Goal: Information Seeking & Learning: Check status

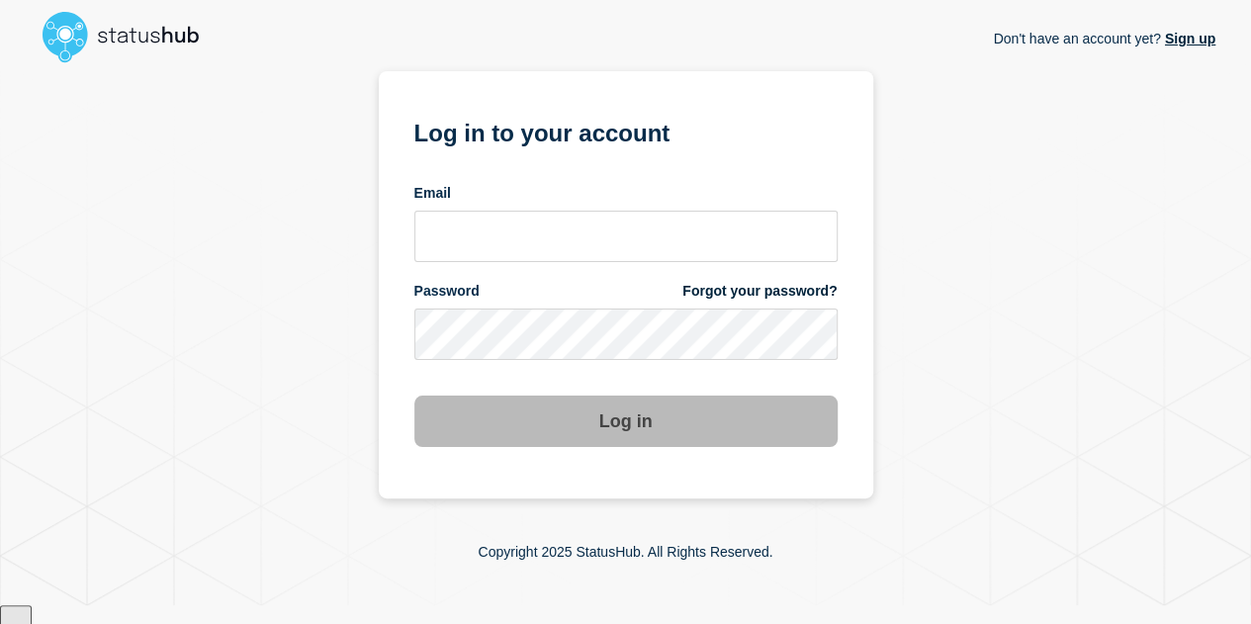
scroll to position [30, 0]
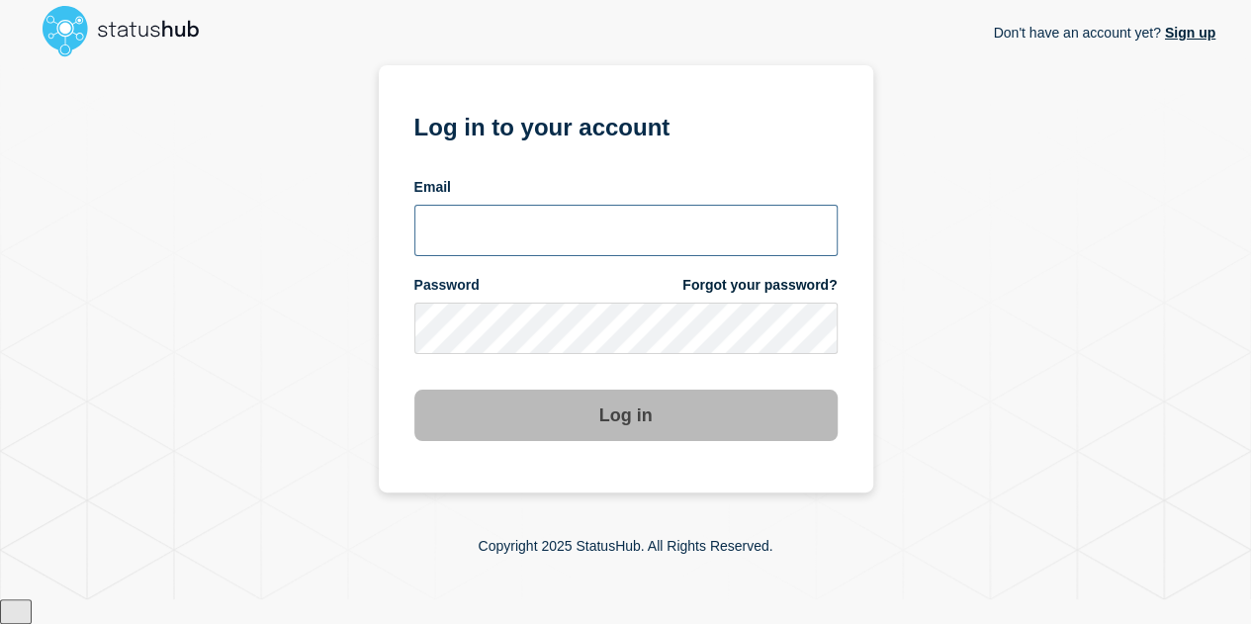
type input "[EMAIL_ADDRESS][DOMAIN_NAME]"
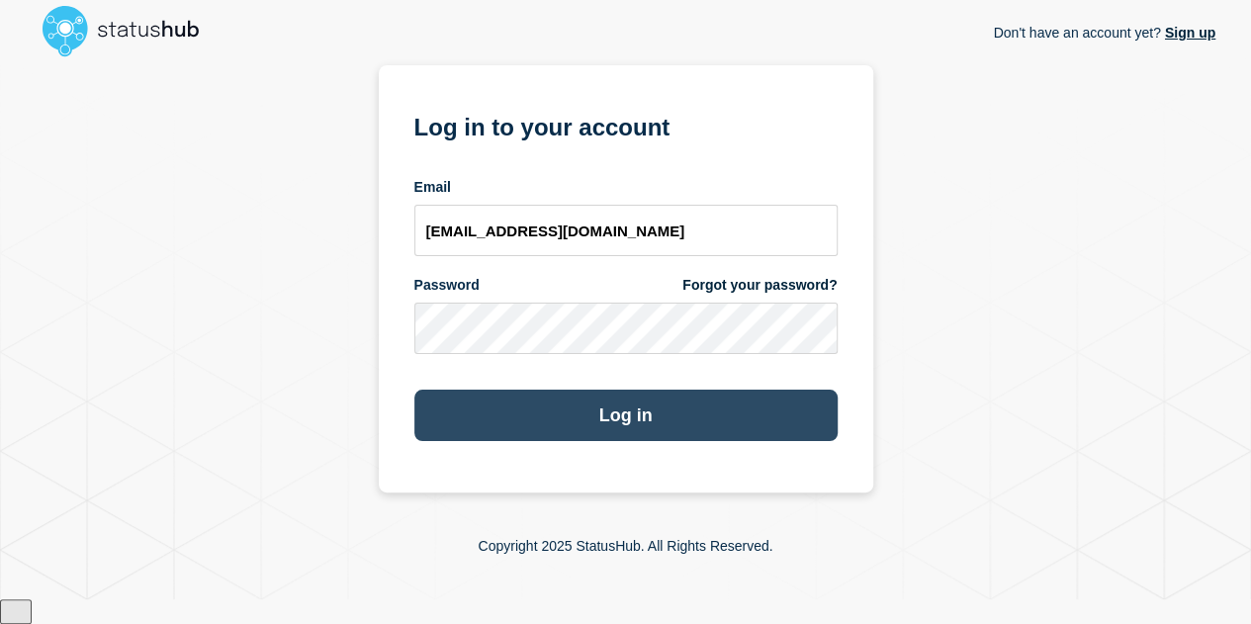
click at [629, 412] on button "Log in" at bounding box center [625, 415] width 423 height 51
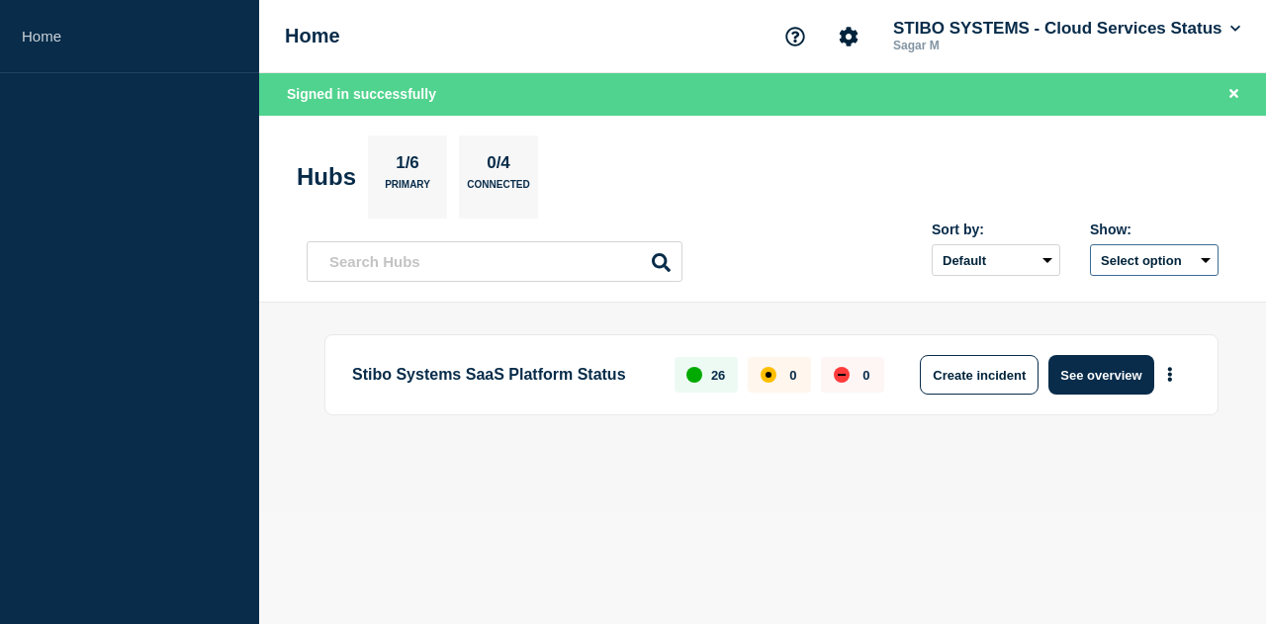
click at [1133, 264] on button "Select option" at bounding box center [1154, 260] width 129 height 32
click at [807, 137] on section "Hubs 1/6 Primary 0/4 Connected" at bounding box center [762, 176] width 931 height 83
click at [987, 255] on select "Default Last added Last updated Most active A-Z" at bounding box center [995, 260] width 129 height 32
click at [813, 238] on div "Sort by: Default Last added Last updated Most active A-Z Show: Select option" at bounding box center [763, 253] width 912 height 58
click at [1066, 378] on button "See overview" at bounding box center [1100, 375] width 105 height 40
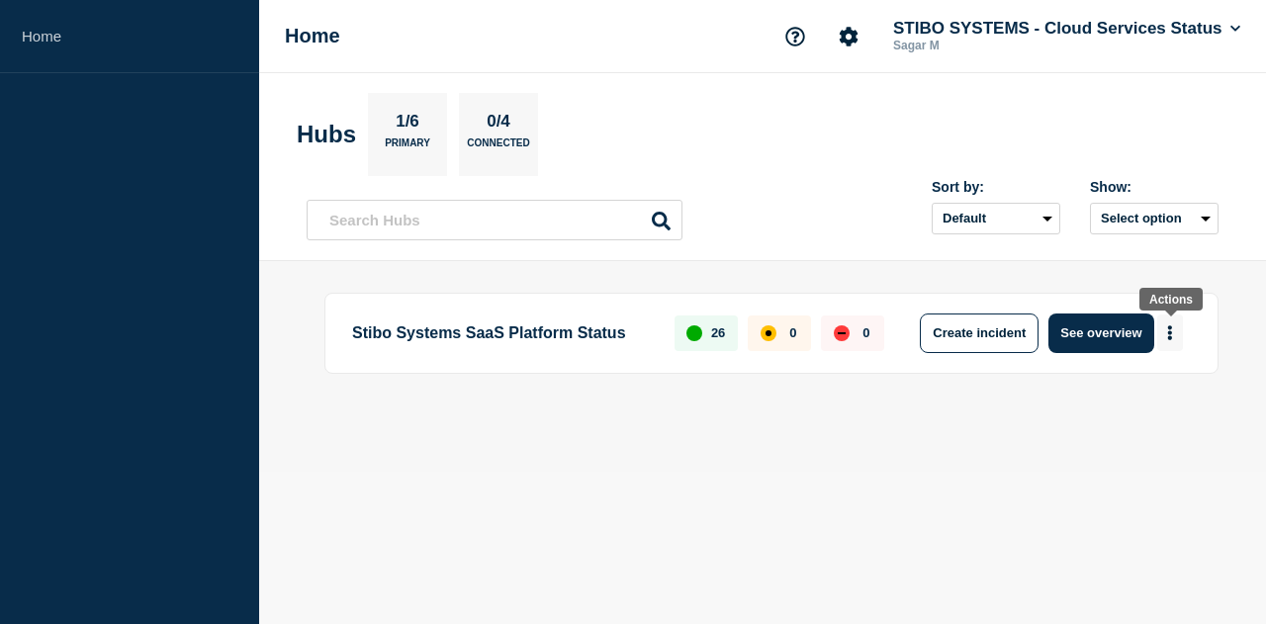
click at [1171, 335] on icon "More actions" at bounding box center [1170, 332] width 6 height 15
click at [636, 519] on body "Home Home STIBO SYSTEMS - Cloud Services Status Sagar M Hubs 1/6 Primary 0/4 Co…" at bounding box center [633, 312] width 1266 height 624
click at [429, 318] on p "Stibo Systems SaaS Platform Status" at bounding box center [502, 333] width 300 height 40
click at [712, 336] on div "26" at bounding box center [705, 333] width 63 height 36
drag, startPoint x: 781, startPoint y: 333, endPoint x: 797, endPoint y: 329, distance: 16.3
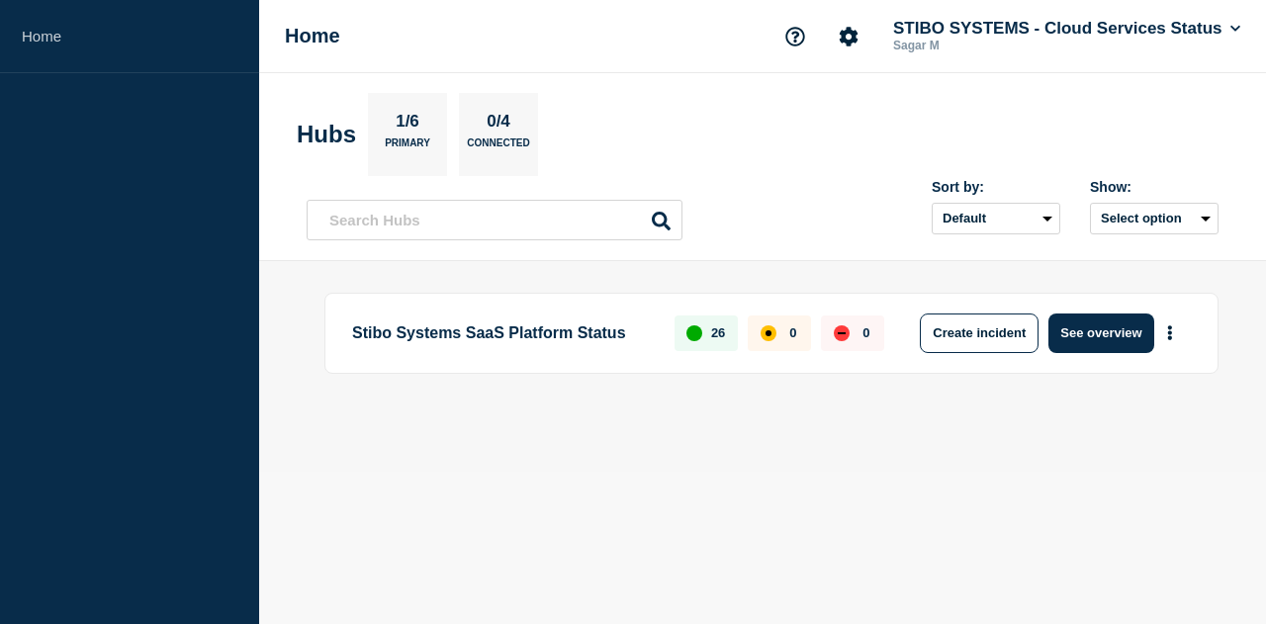
click at [783, 332] on div "0" at bounding box center [778, 333] width 63 height 36
drag, startPoint x: 831, startPoint y: 326, endPoint x: 873, endPoint y: 325, distance: 42.5
click at [834, 325] on div "0" at bounding box center [852, 333] width 63 height 36
click at [874, 325] on div "0" at bounding box center [852, 333] width 63 height 36
drag, startPoint x: 882, startPoint y: 495, endPoint x: 869, endPoint y: 487, distance: 15.1
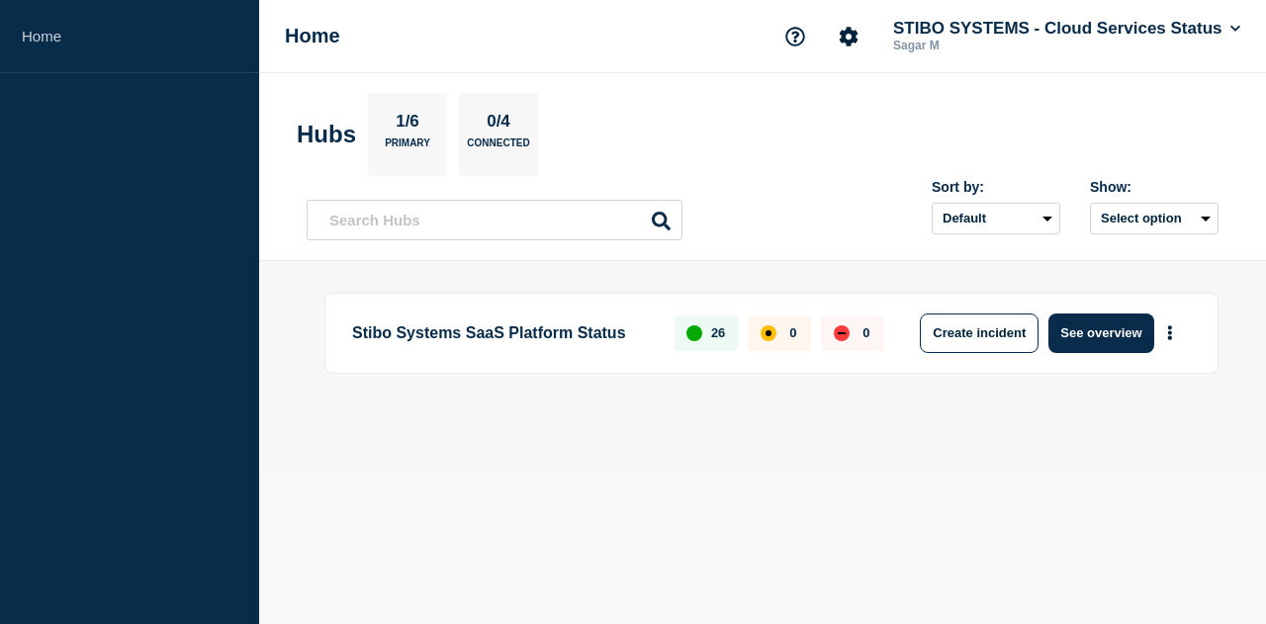
click at [881, 494] on body "Home Home STIBO SYSTEMS - Cloud Services Status Sagar M Hubs 1/6 Primary 0/4 Co…" at bounding box center [633, 312] width 1266 height 624
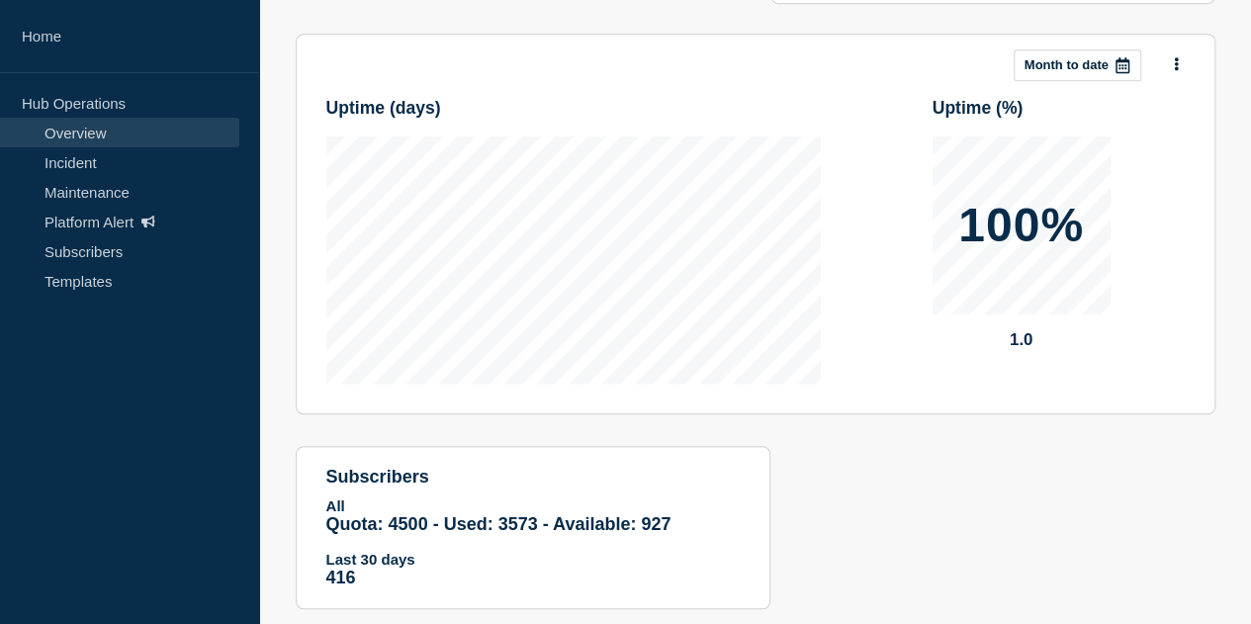
scroll to position [544, 0]
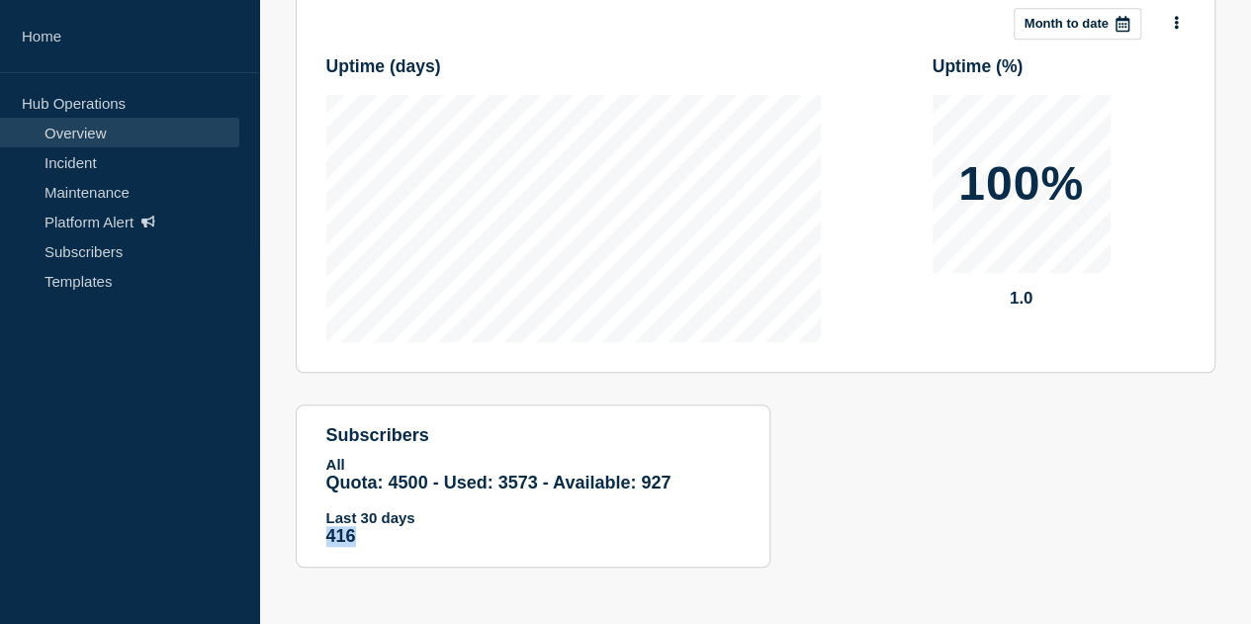
drag, startPoint x: 353, startPoint y: 543, endPoint x: 789, endPoint y: 509, distance: 437.3
click at [789, 509] on div "Add incident Add maintenance Current events 0 Upcoming maintenances 2 PRE-MAINT…" at bounding box center [755, 123] width 949 height 947
click at [746, 522] on section "subscribers All Quota: 4500 - Used: 3573 - Available: 927 Quota Used Available …" at bounding box center [533, 485] width 475 height 163
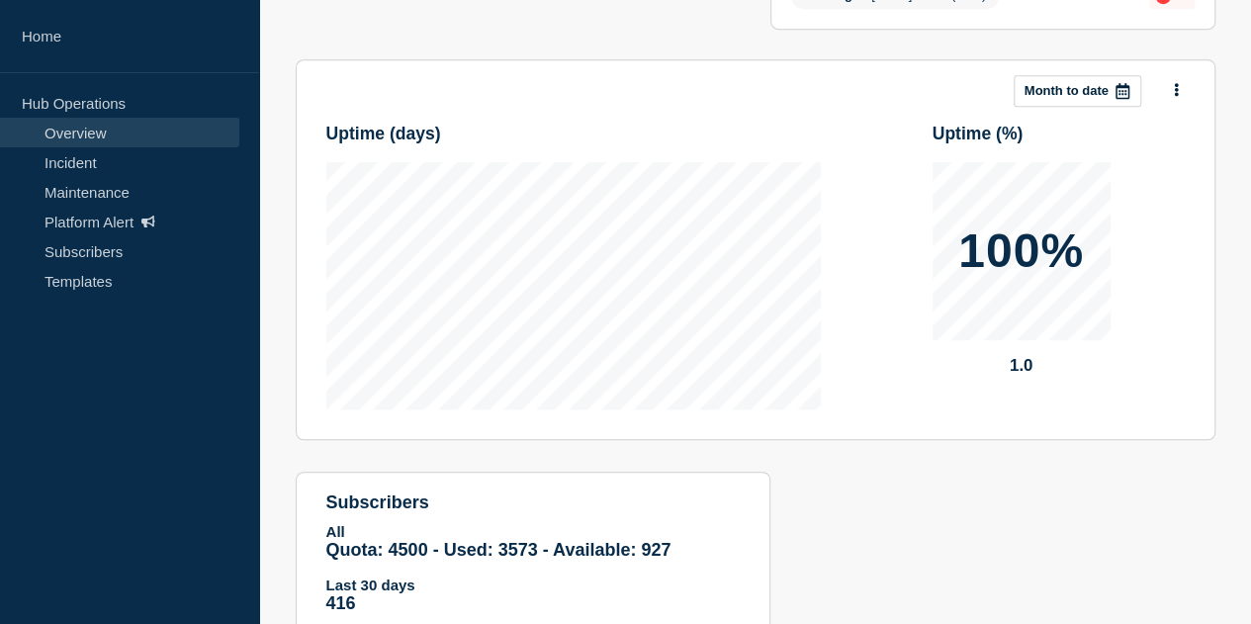
scroll to position [445, 0]
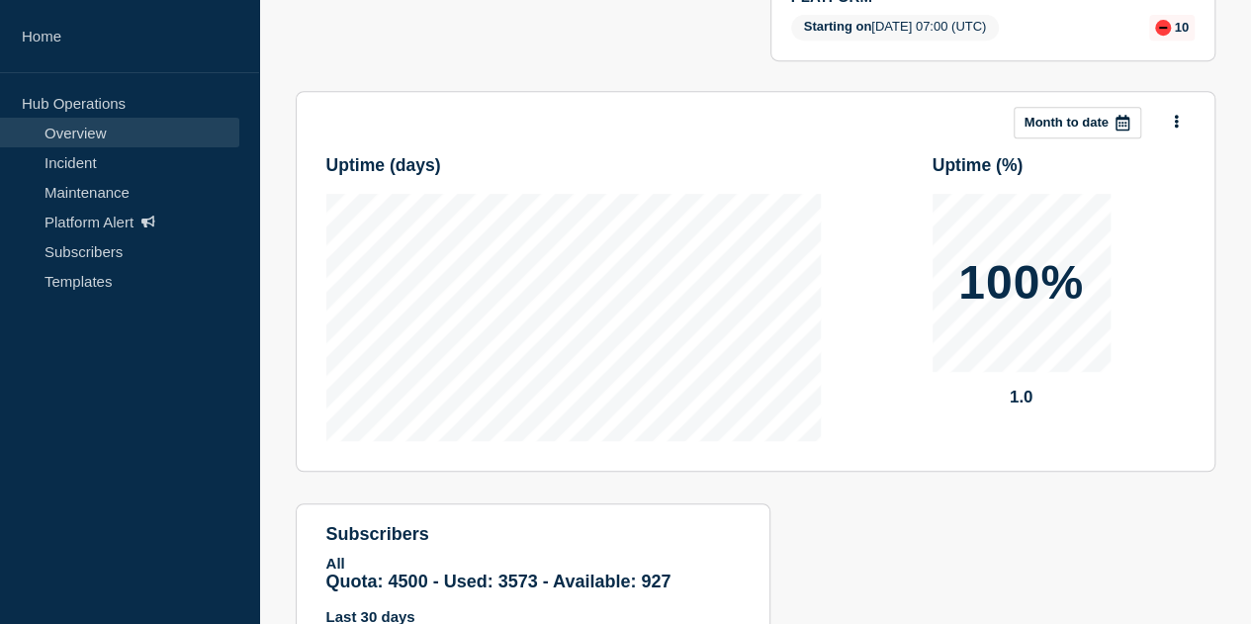
click at [572, 389] on div "Uptime ( days ) Uptime ( % ) 100% 1.0" at bounding box center [755, 289] width 858 height 303
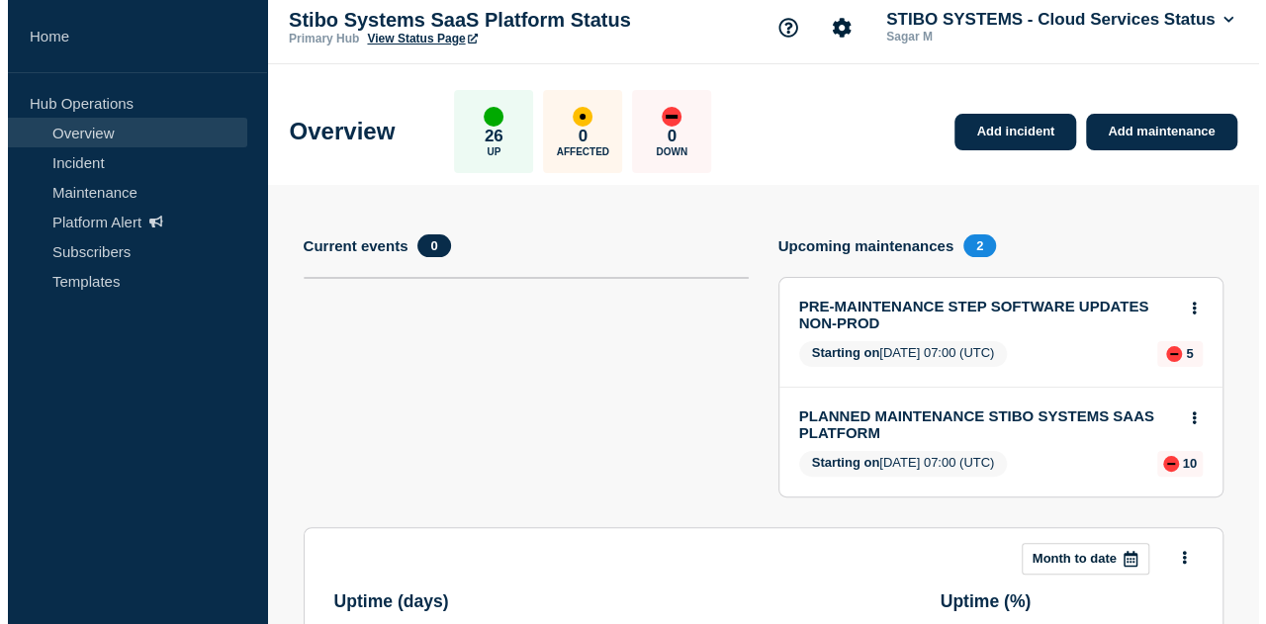
scroll to position [0, 0]
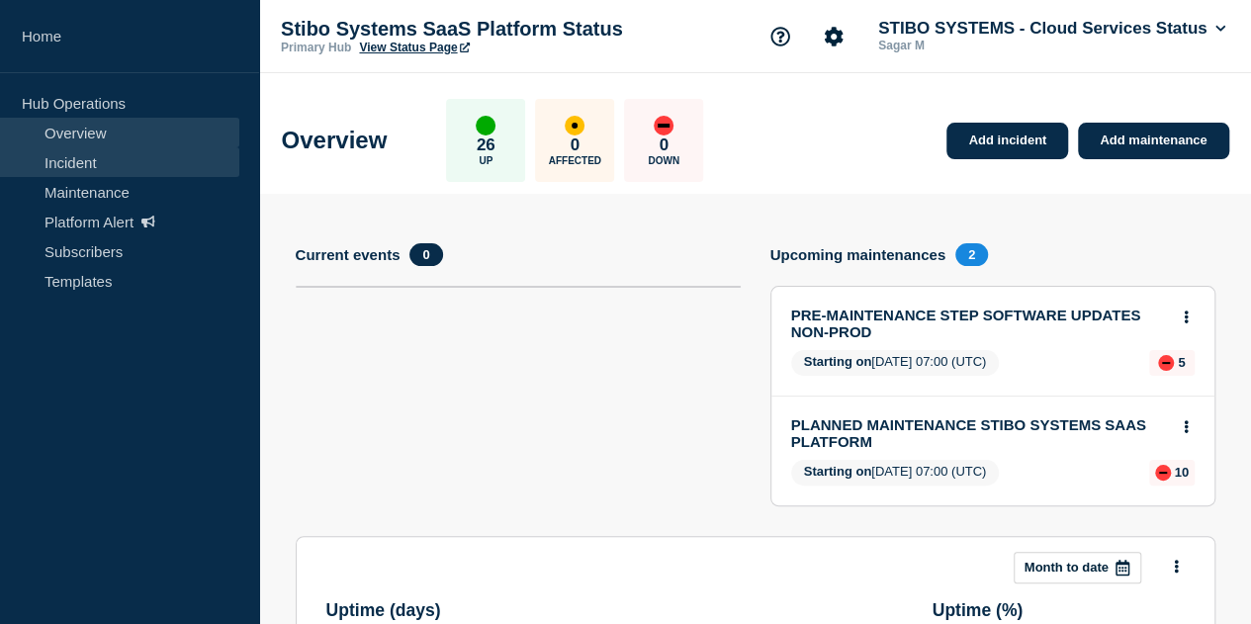
click at [68, 158] on link "Incident" at bounding box center [119, 162] width 239 height 30
click at [69, 162] on link "Incident" at bounding box center [119, 162] width 239 height 30
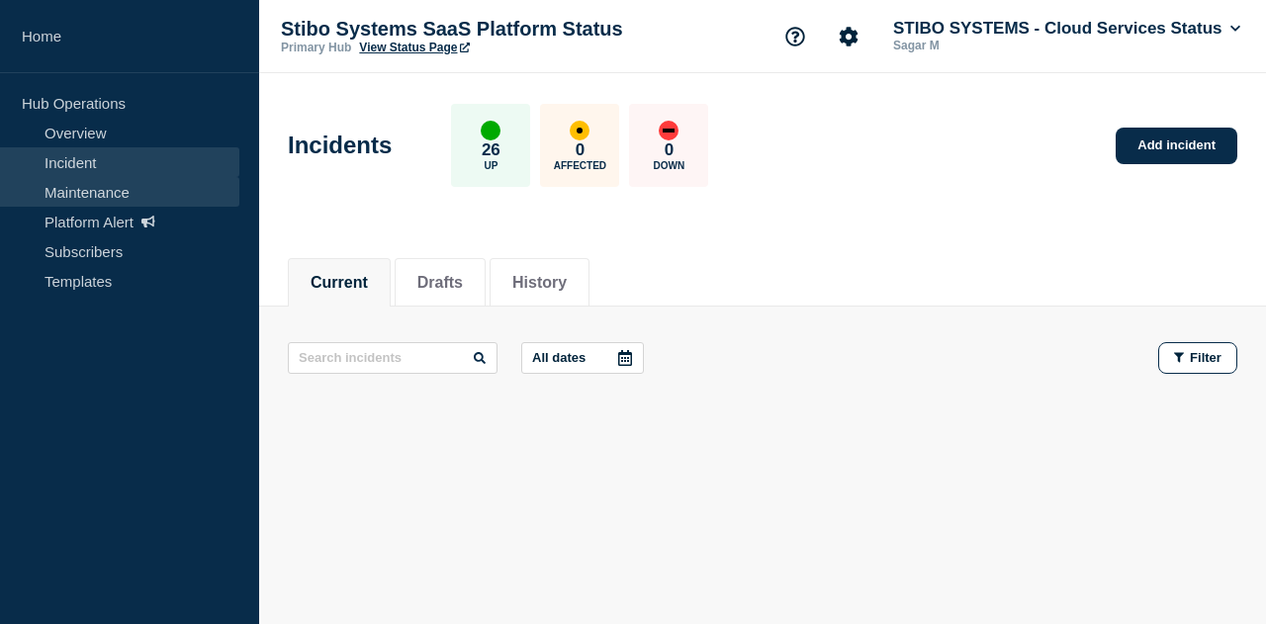
click at [146, 199] on link "Maintenance" at bounding box center [119, 192] width 239 height 30
